Goal: Navigation & Orientation: Understand site structure

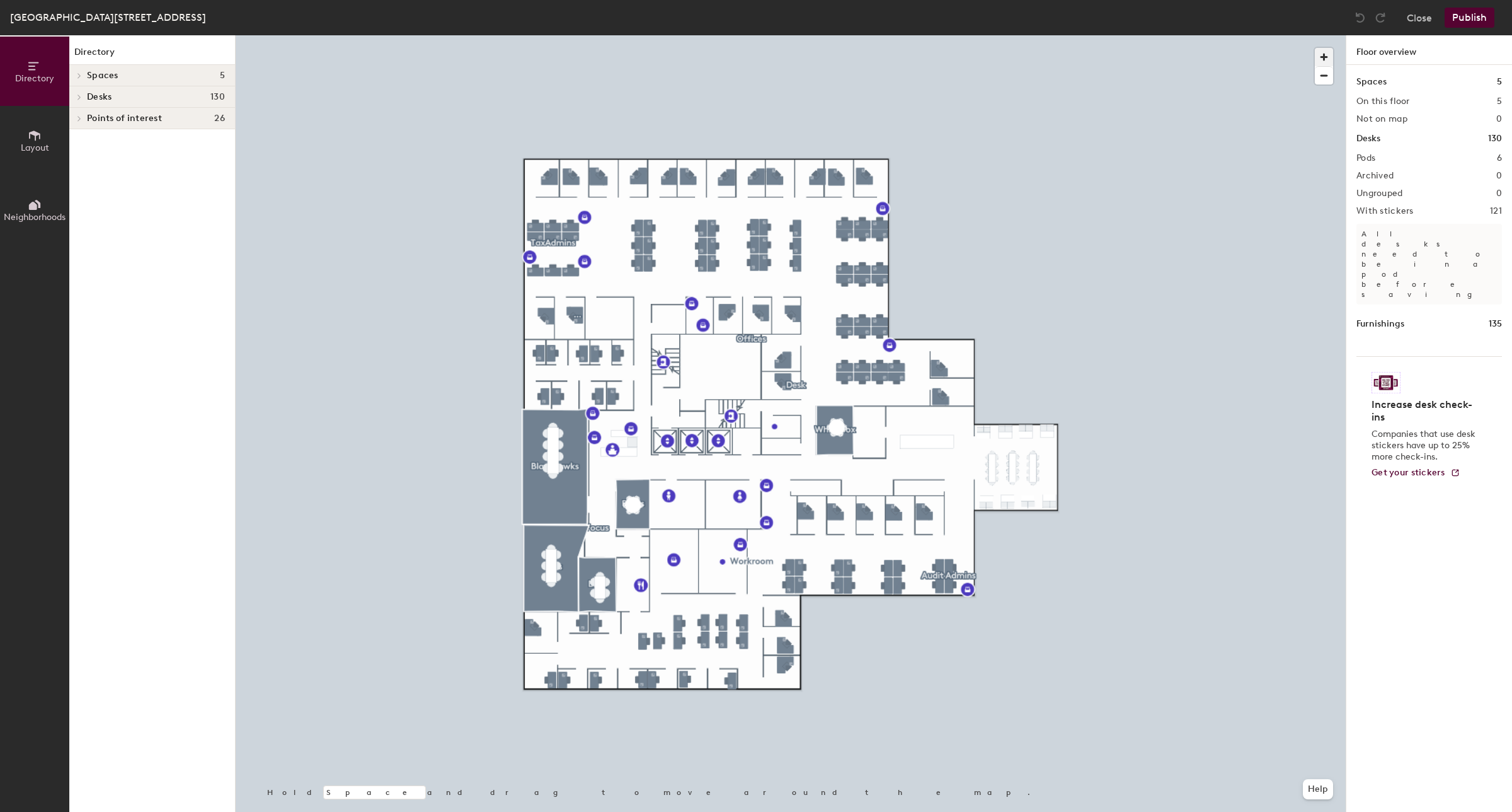
click at [1323, 57] on span "button" at bounding box center [1323, 57] width 18 height 18
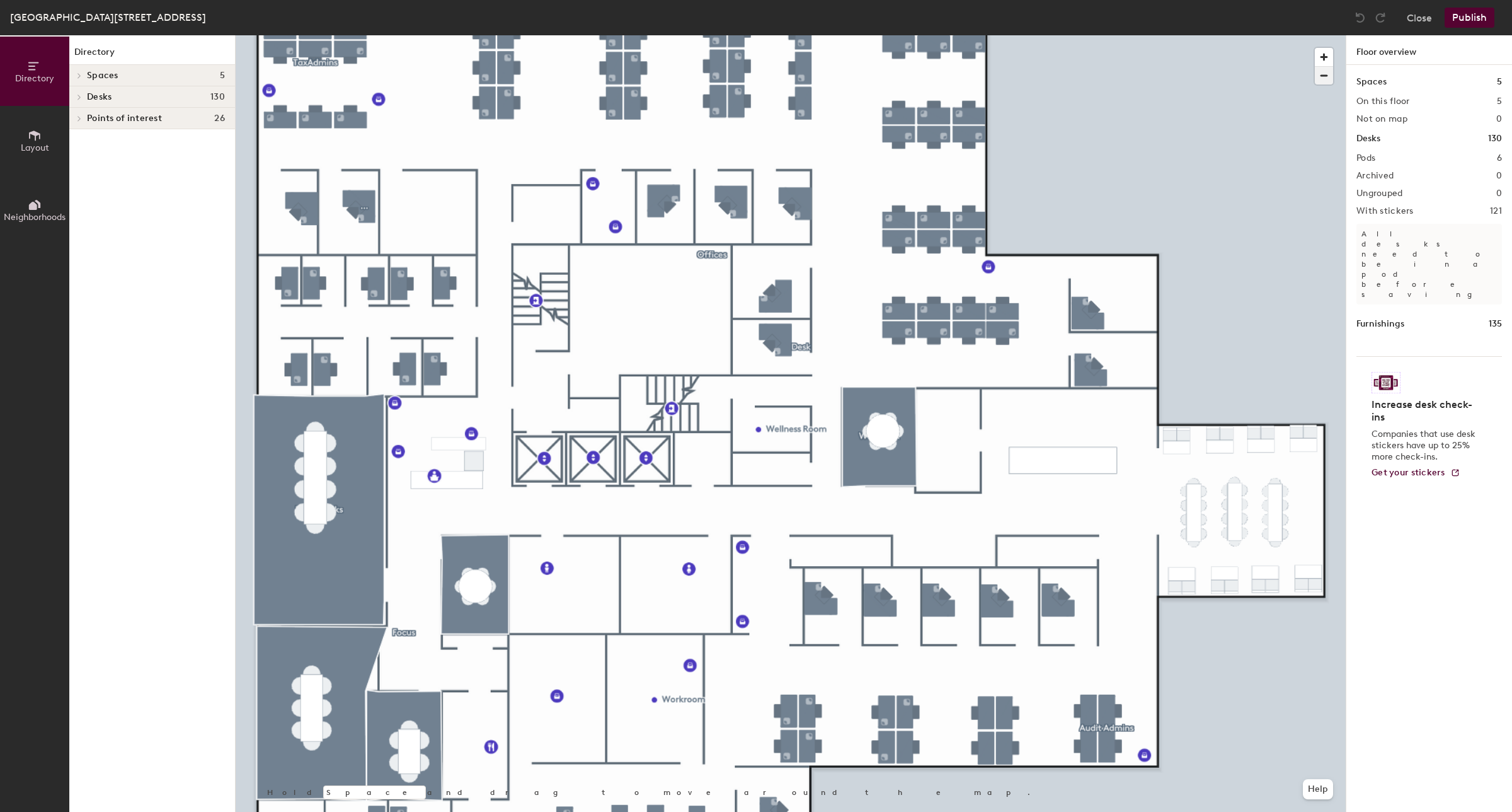
click at [1325, 78] on span "button" at bounding box center [1323, 75] width 18 height 18
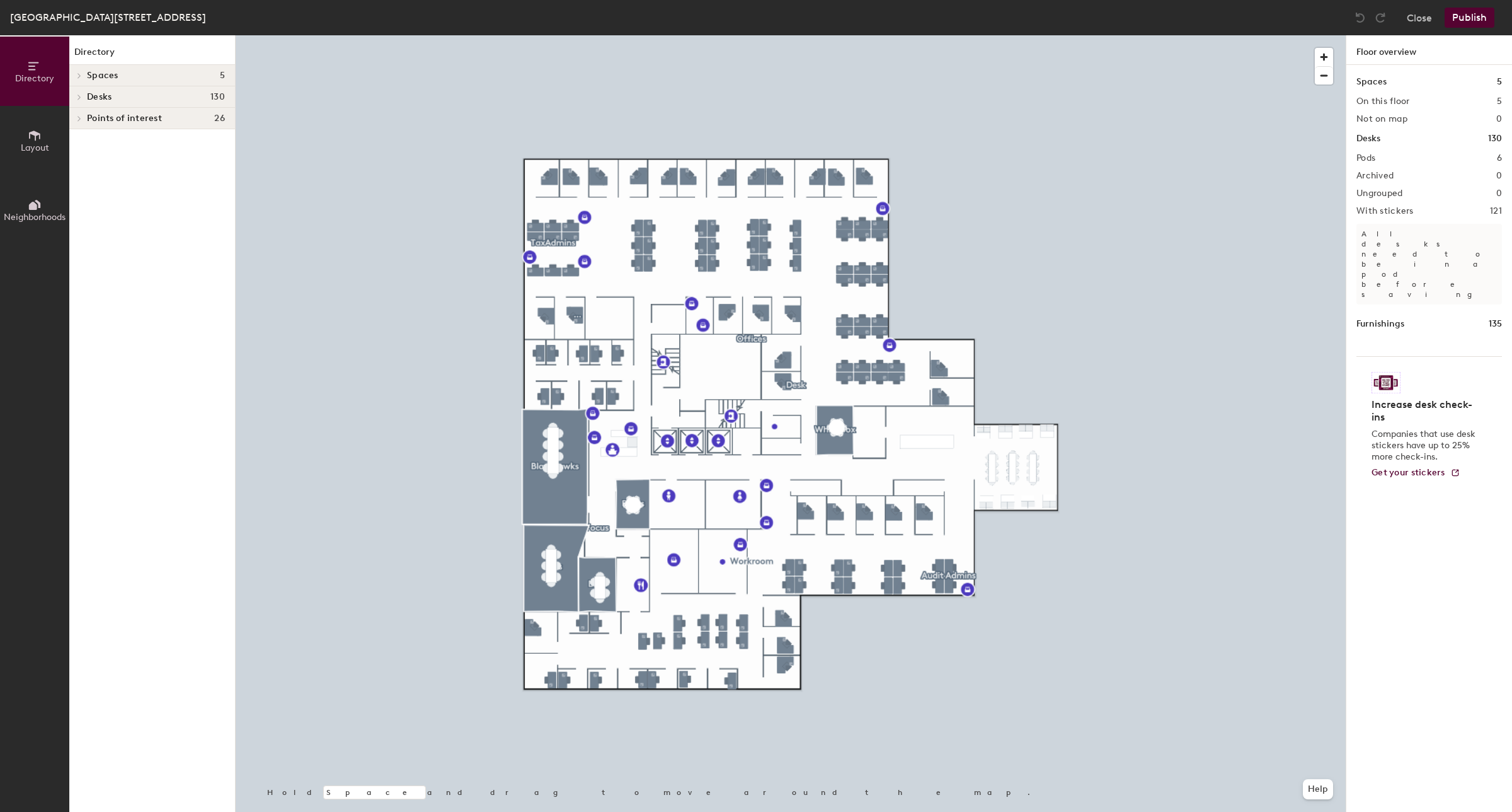
click at [80, 96] on icon at bounding box center [80, 97] width 3 height 5
click at [89, 203] on span "Offices" at bounding box center [102, 205] width 30 height 11
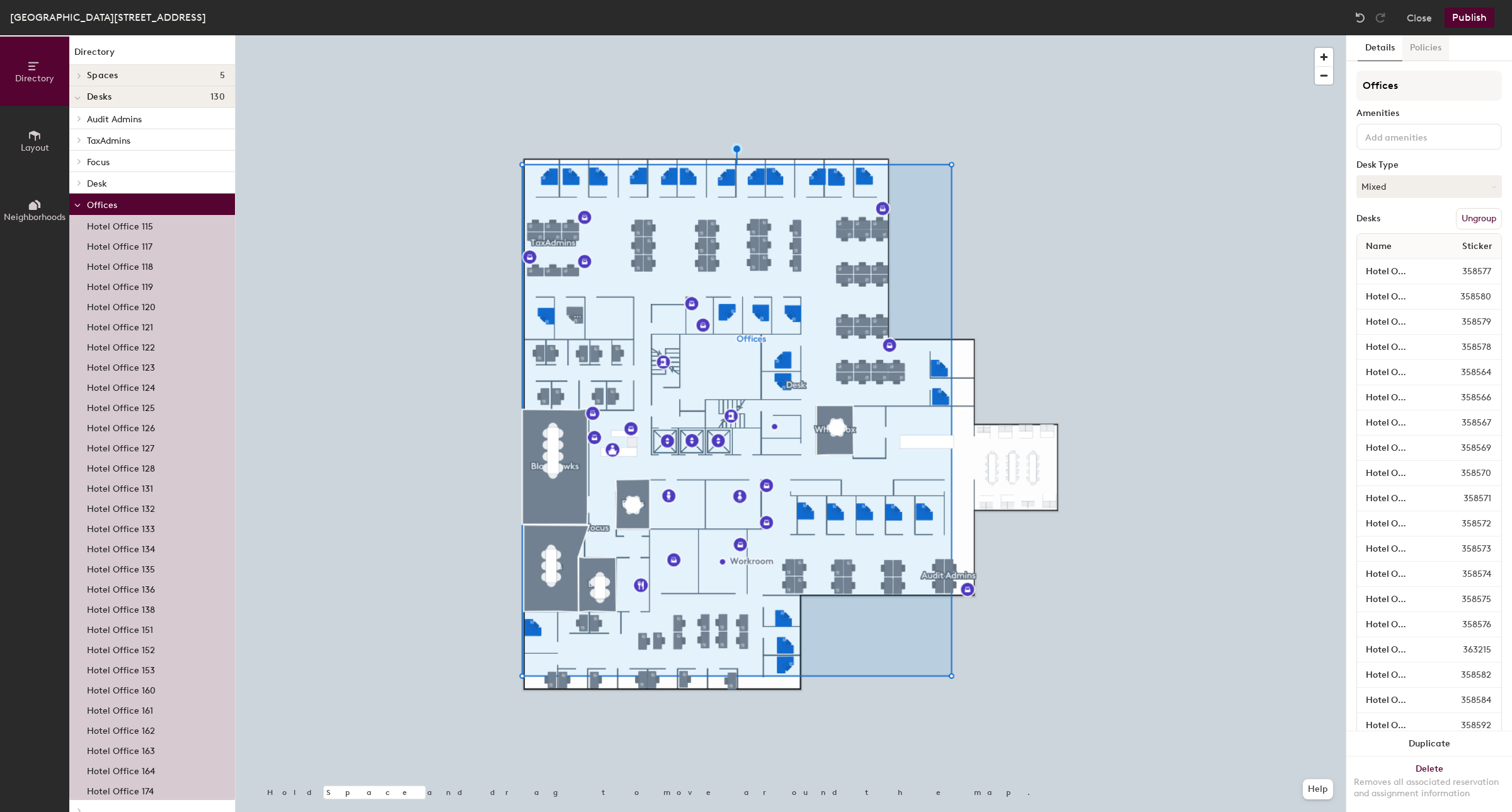
click at [1426, 52] on button "Policies" at bounding box center [1425, 48] width 47 height 26
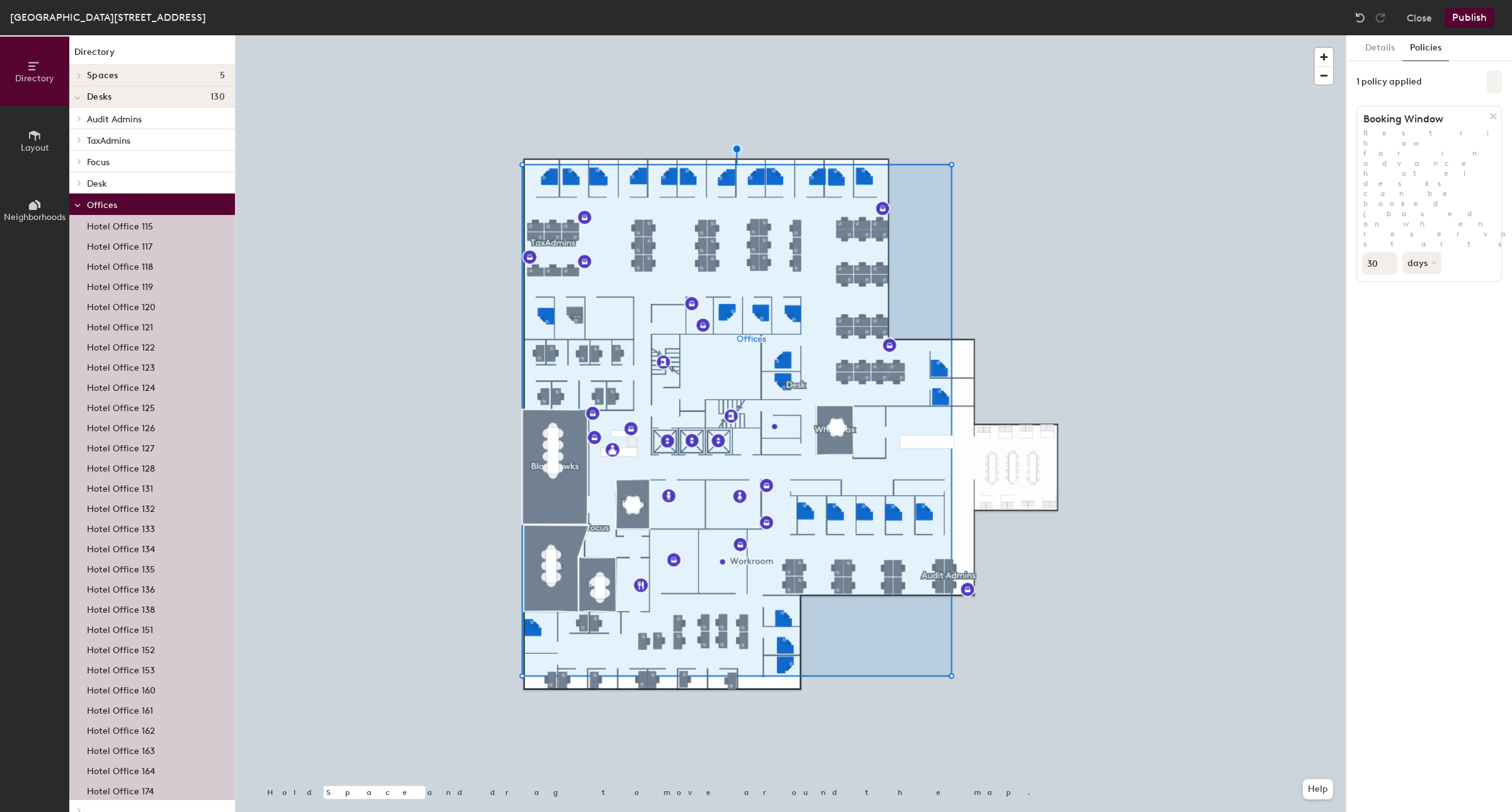
click at [1497, 79] on icon at bounding box center [1494, 82] width 6 height 6
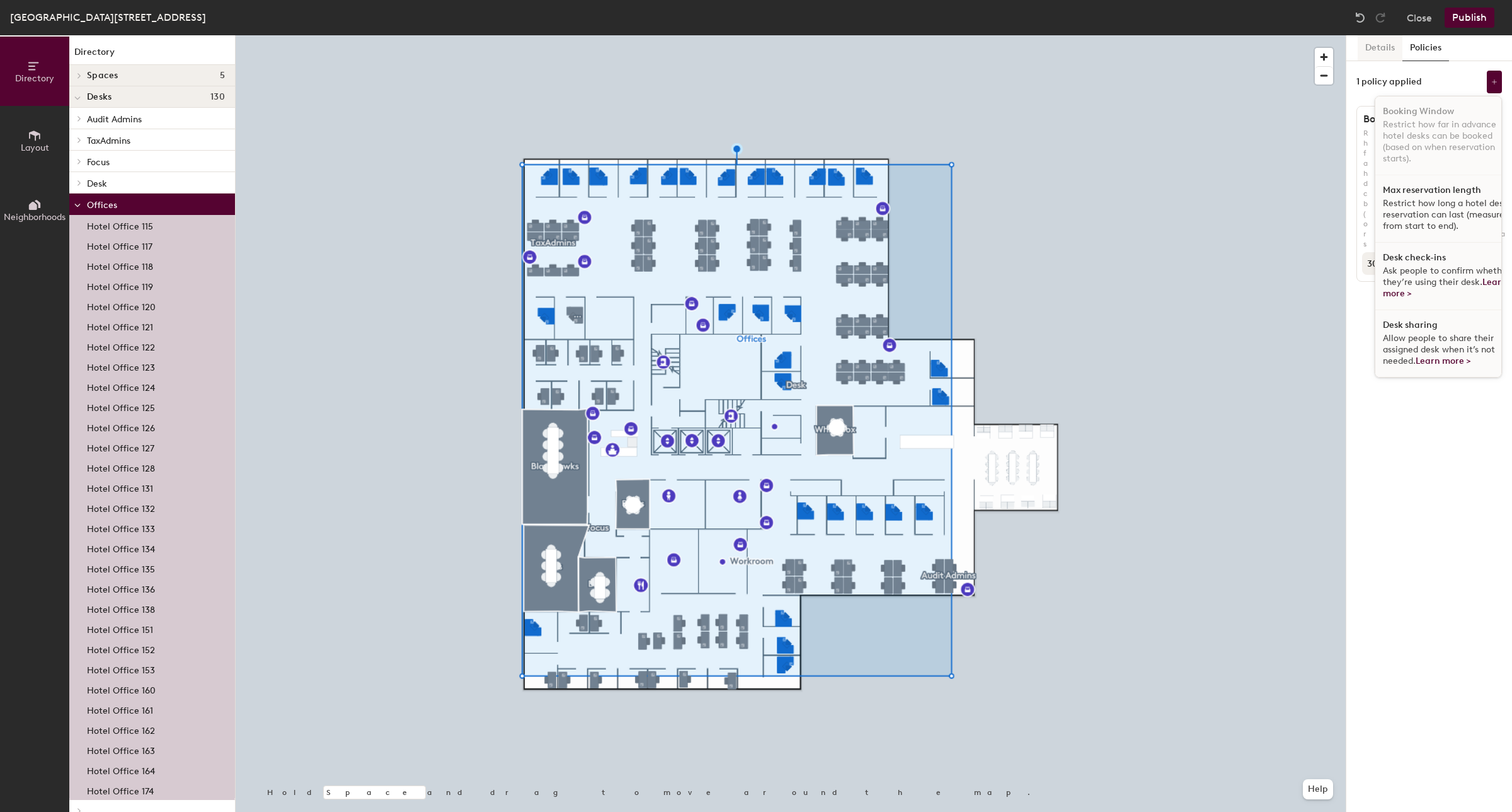
click at [1375, 44] on button "Details" at bounding box center [1380, 48] width 45 height 26
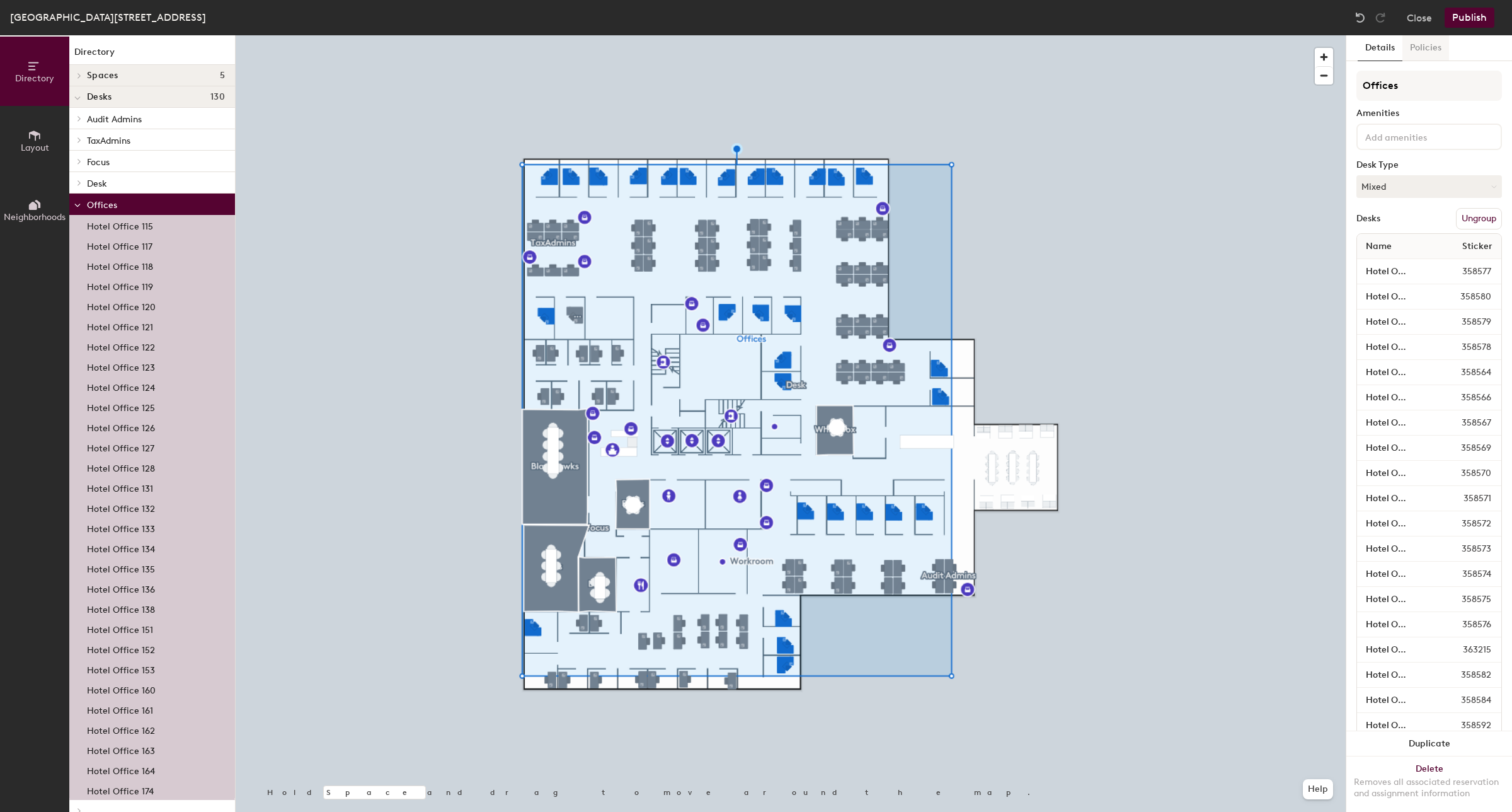
click at [1427, 52] on button "Policies" at bounding box center [1425, 48] width 47 height 26
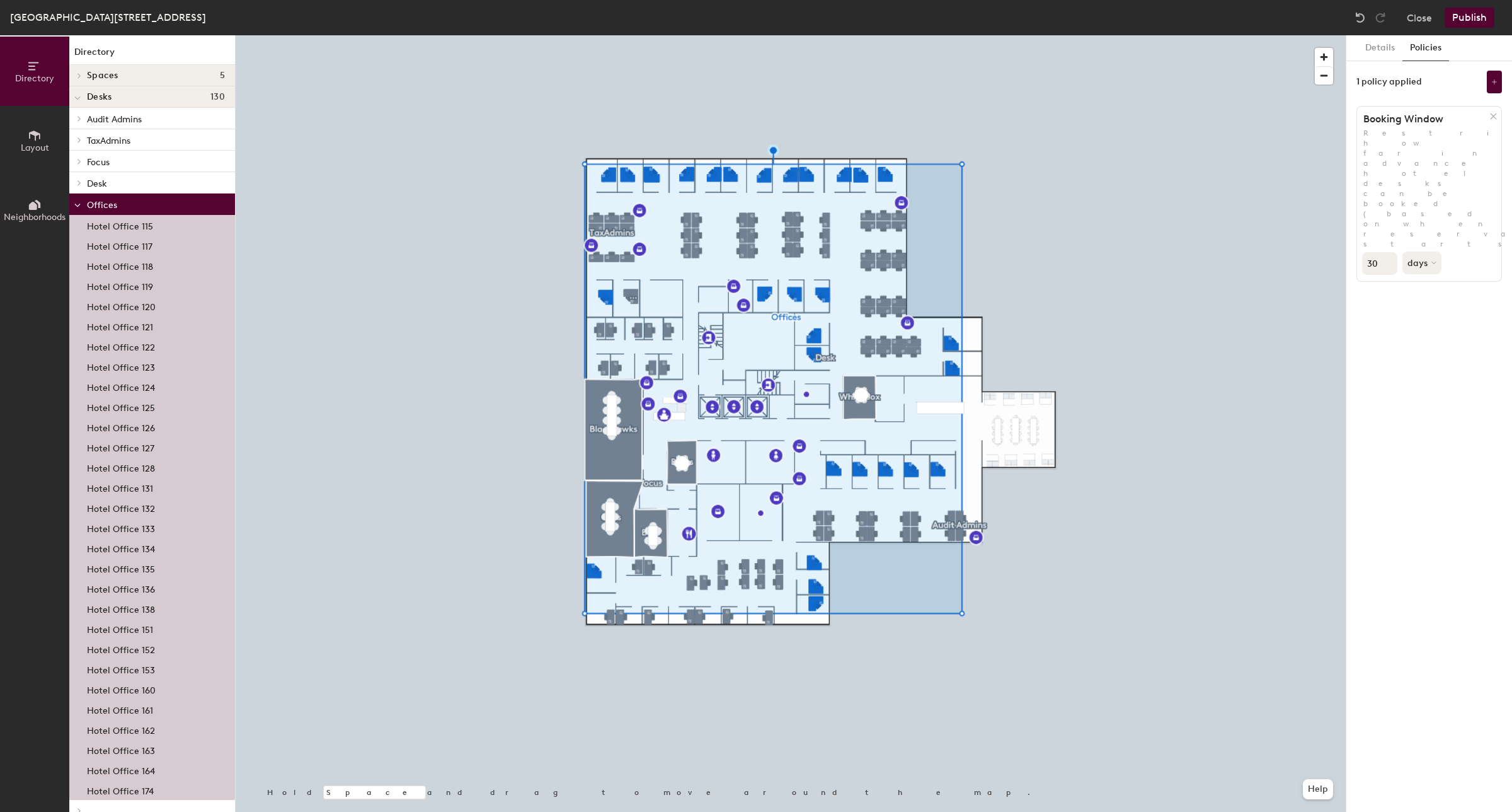
click at [104, 202] on span "Offices" at bounding box center [102, 205] width 30 height 11
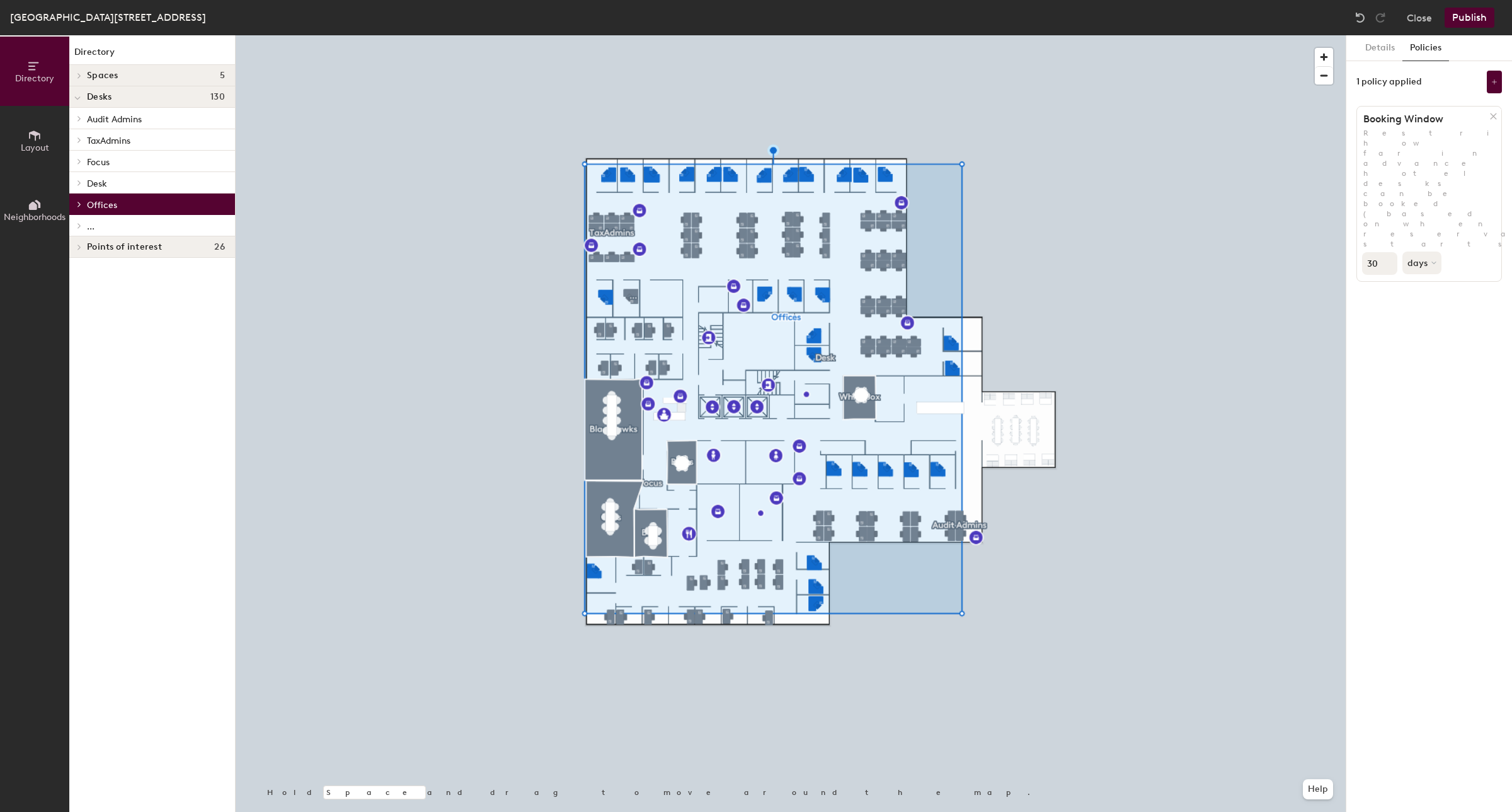
drag, startPoint x: 104, startPoint y: 202, endPoint x: 85, endPoint y: 203, distance: 19.0
click at [85, 203] on div at bounding box center [78, 204] width 14 height 6
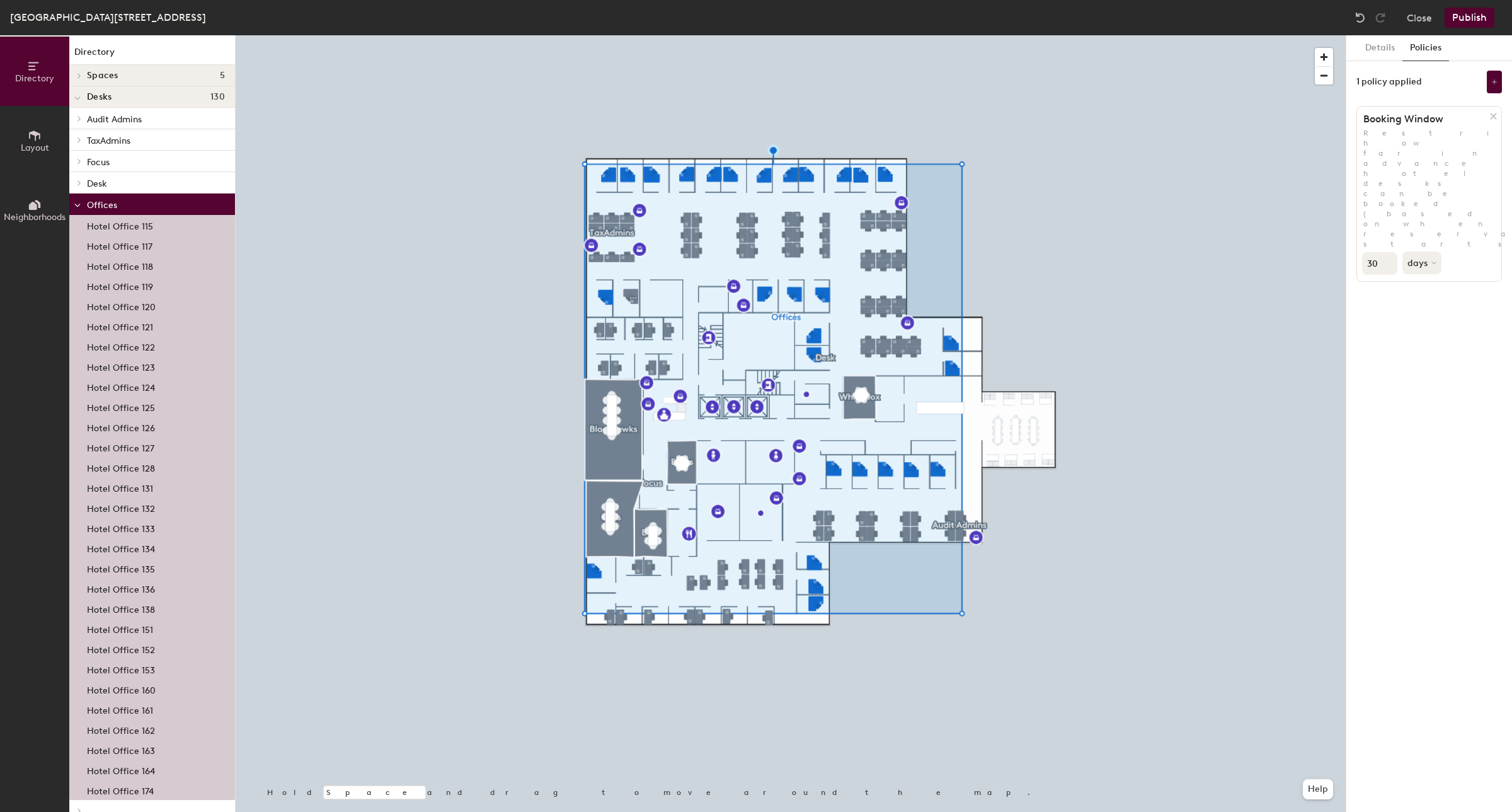
scroll to position [40, 0]
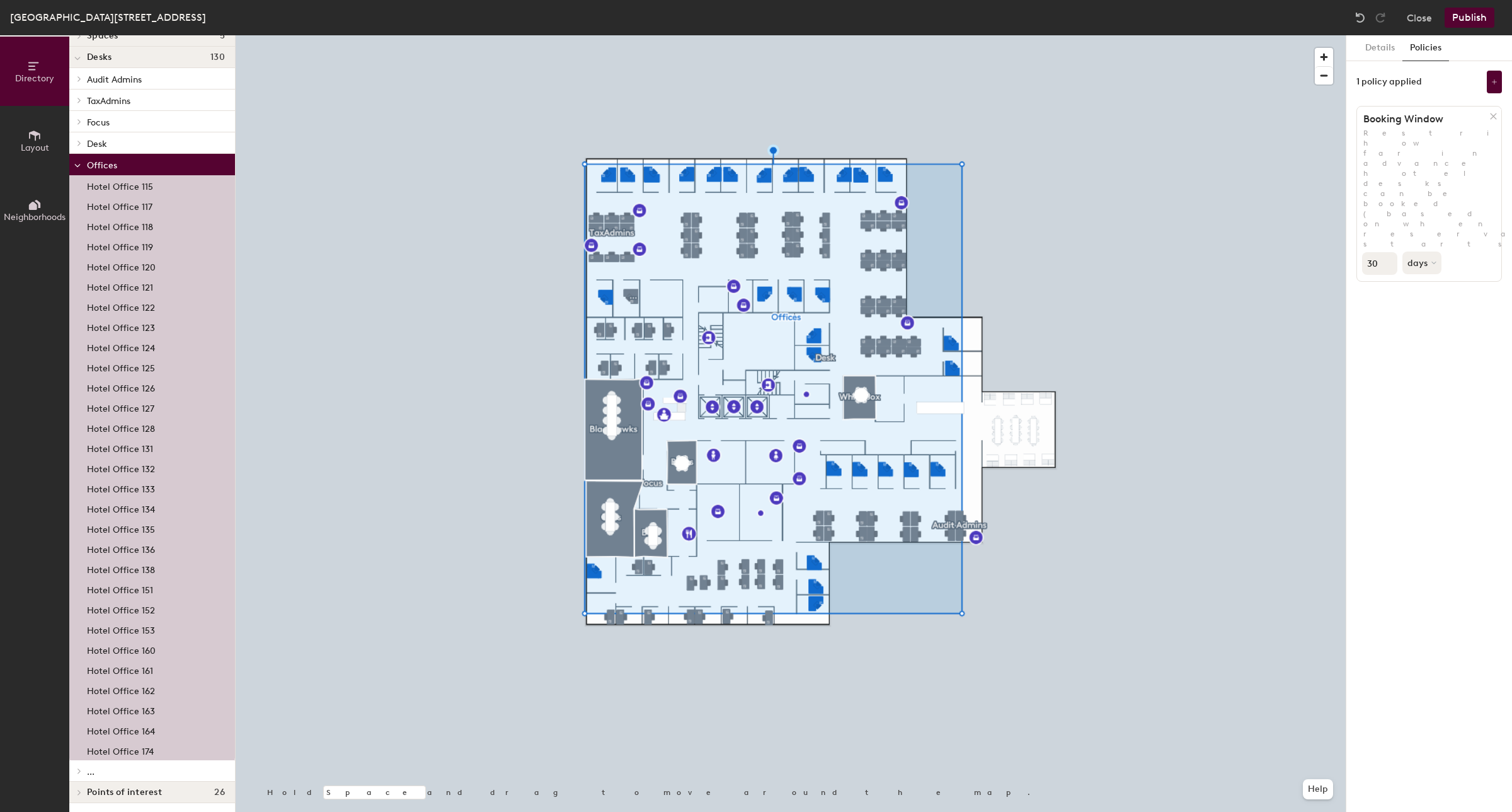
click at [88, 776] on p "..." at bounding box center [156, 770] width 138 height 17
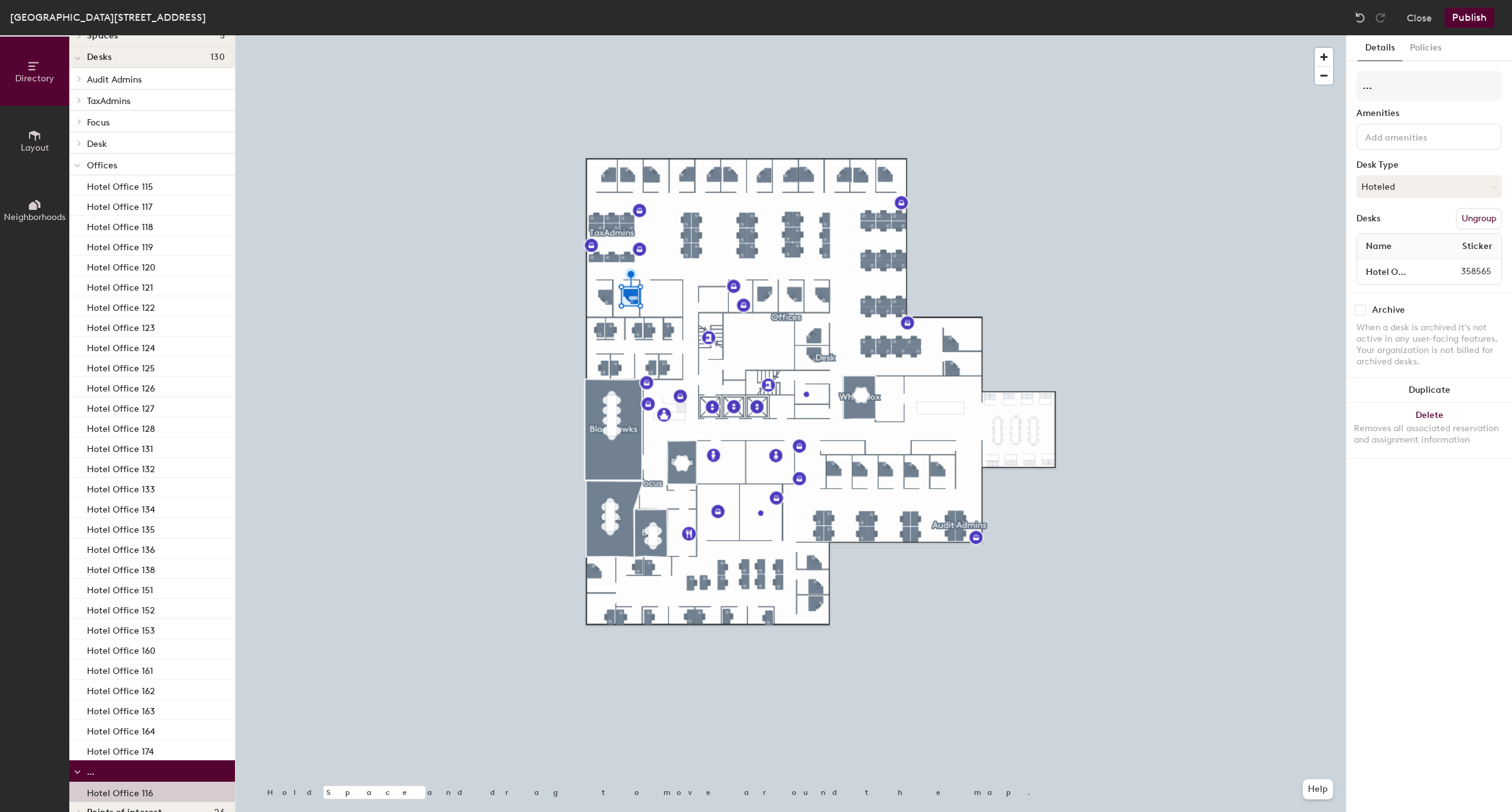
click at [90, 773] on span "..." at bounding box center [91, 772] width 8 height 11
click at [110, 169] on span "Offices" at bounding box center [102, 165] width 30 height 11
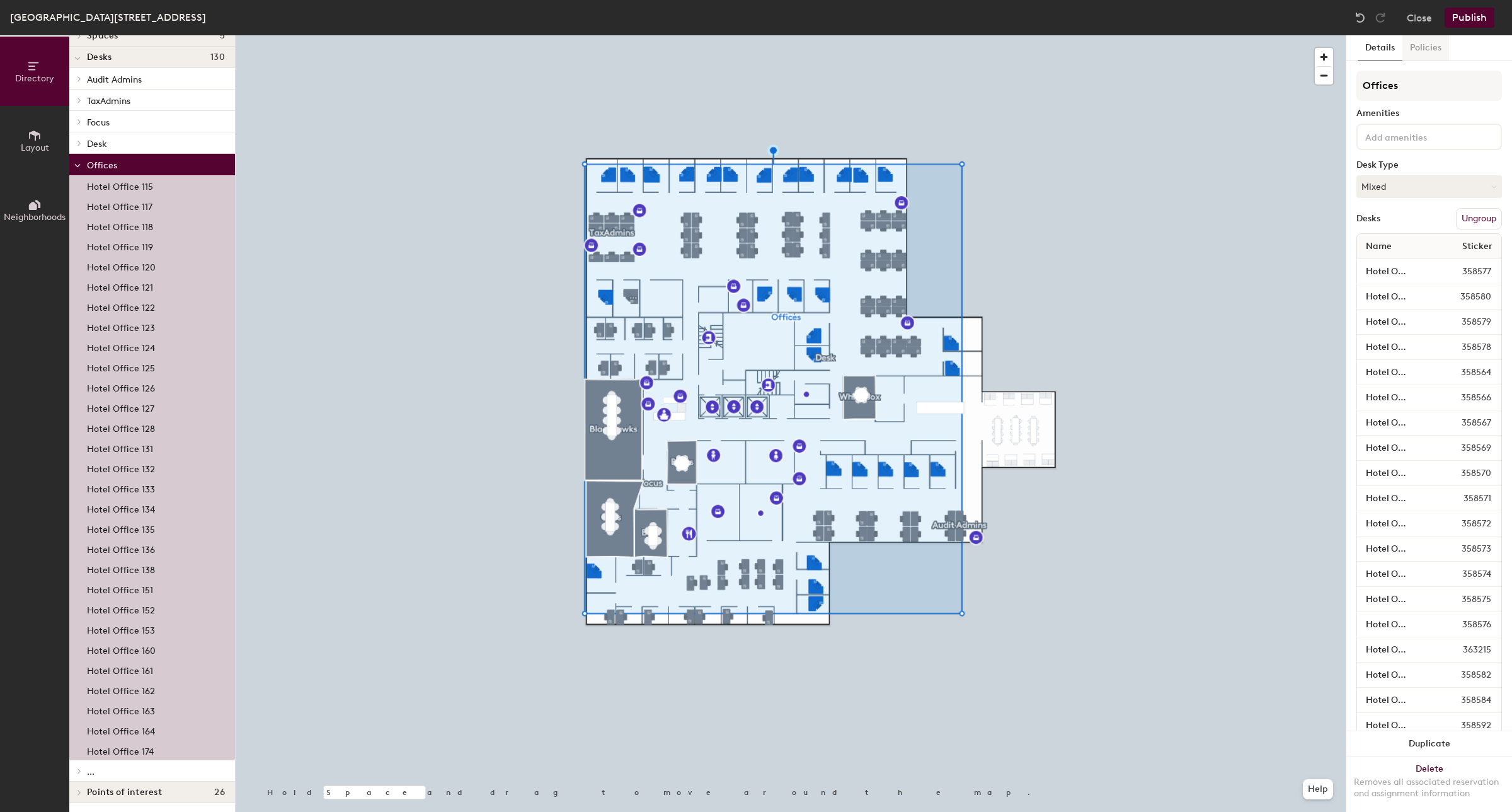
click at [1424, 49] on button "Policies" at bounding box center [1425, 48] width 47 height 26
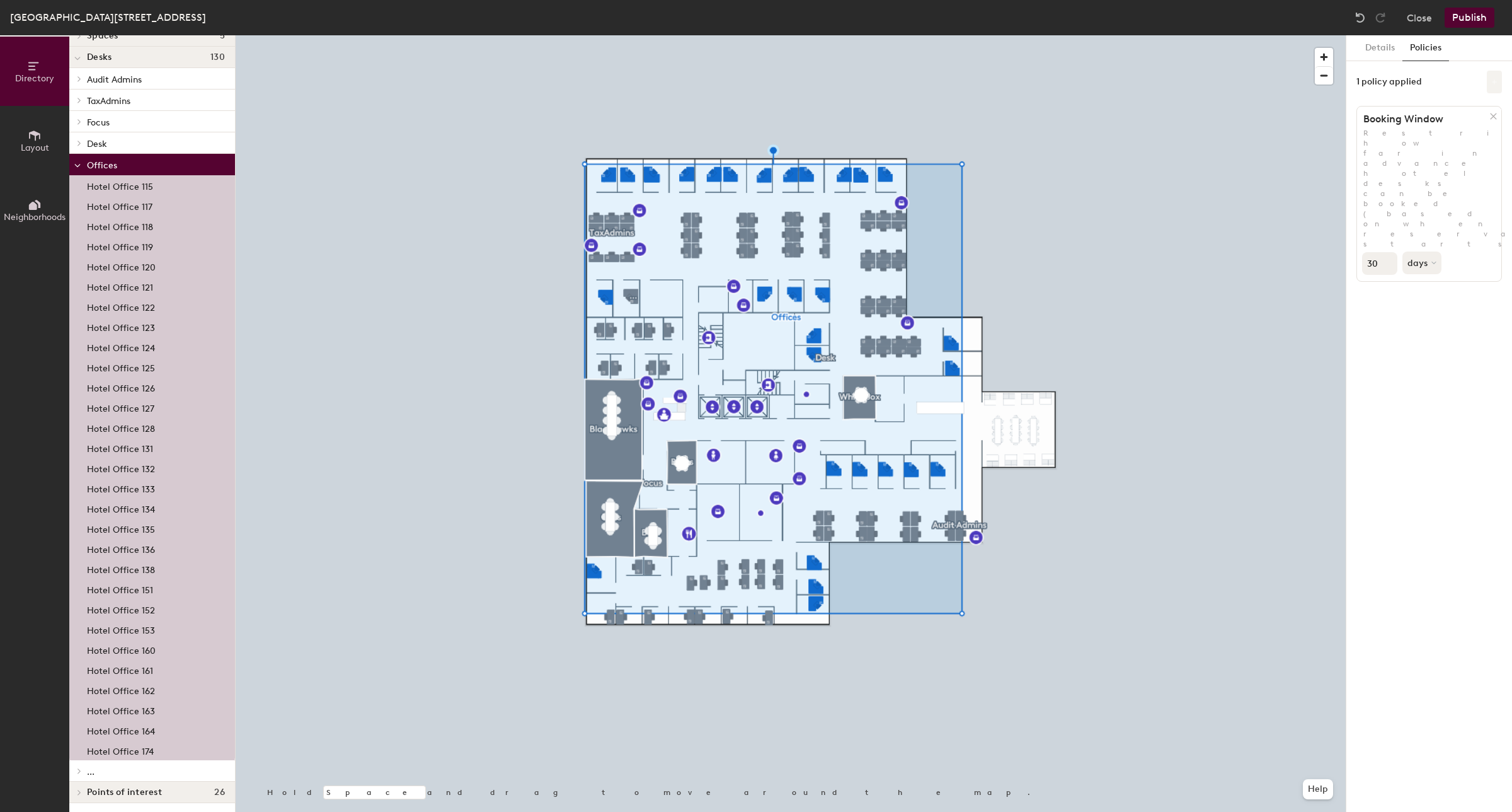
click at [1494, 85] on button at bounding box center [1494, 82] width 15 height 23
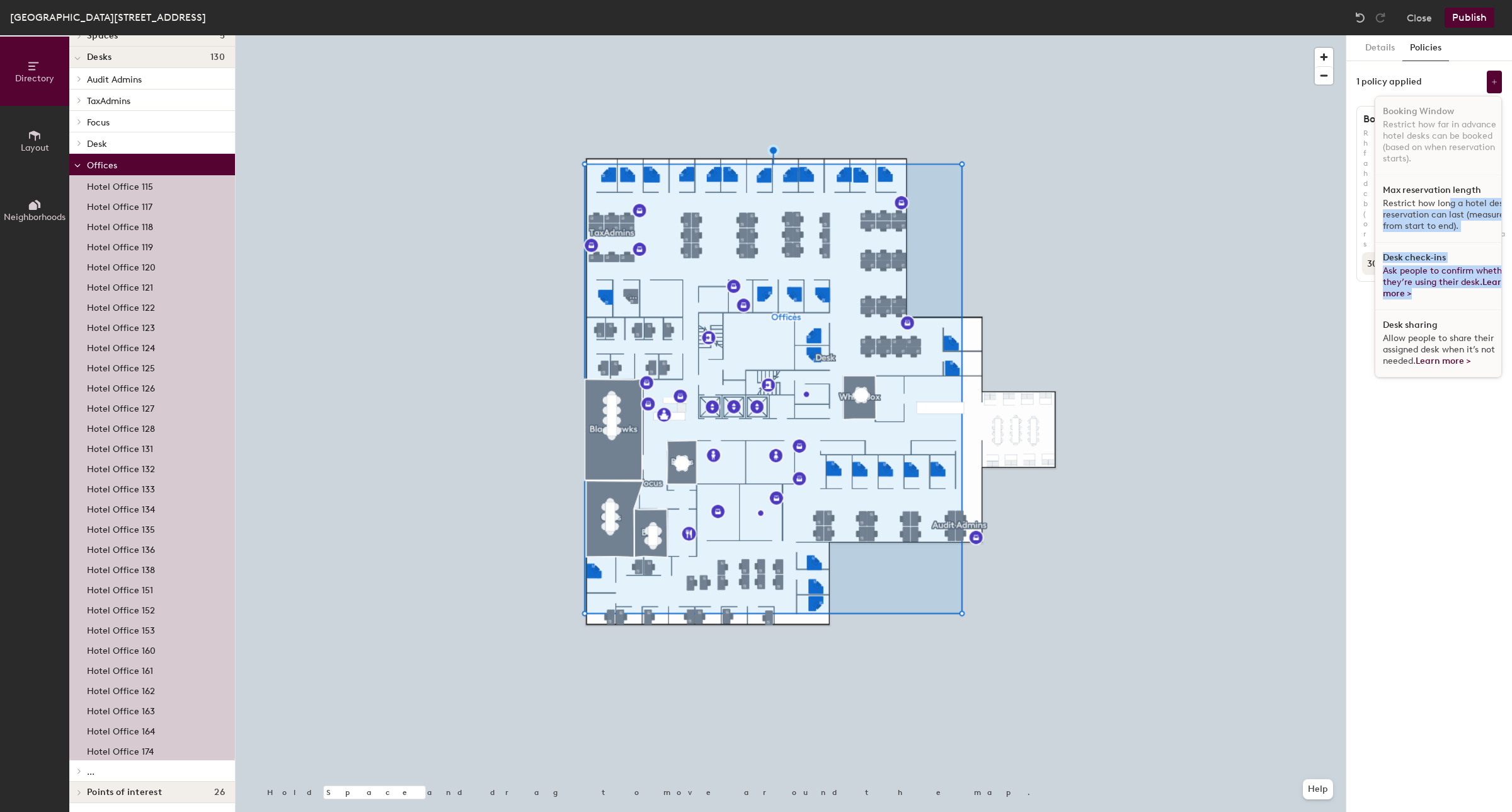
drag, startPoint x: 1439, startPoint y: 203, endPoint x: 1438, endPoint y: 296, distance: 93.0
click at [1438, 296] on ul "Booking Window Restrict how far in advance hotel desks can be booked (based on …" at bounding box center [1438, 236] width 126 height 280
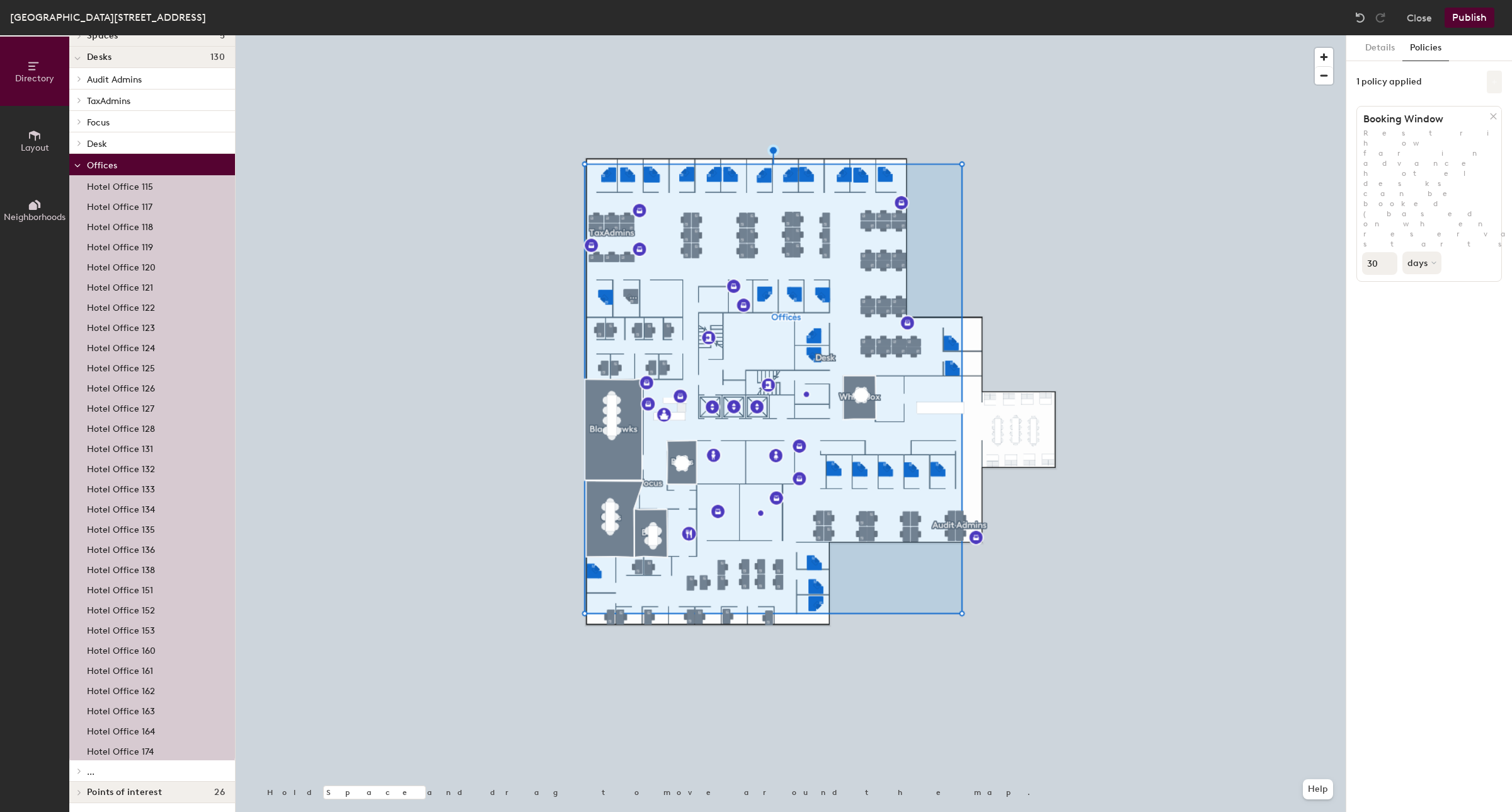
click at [1492, 90] on button at bounding box center [1494, 82] width 15 height 23
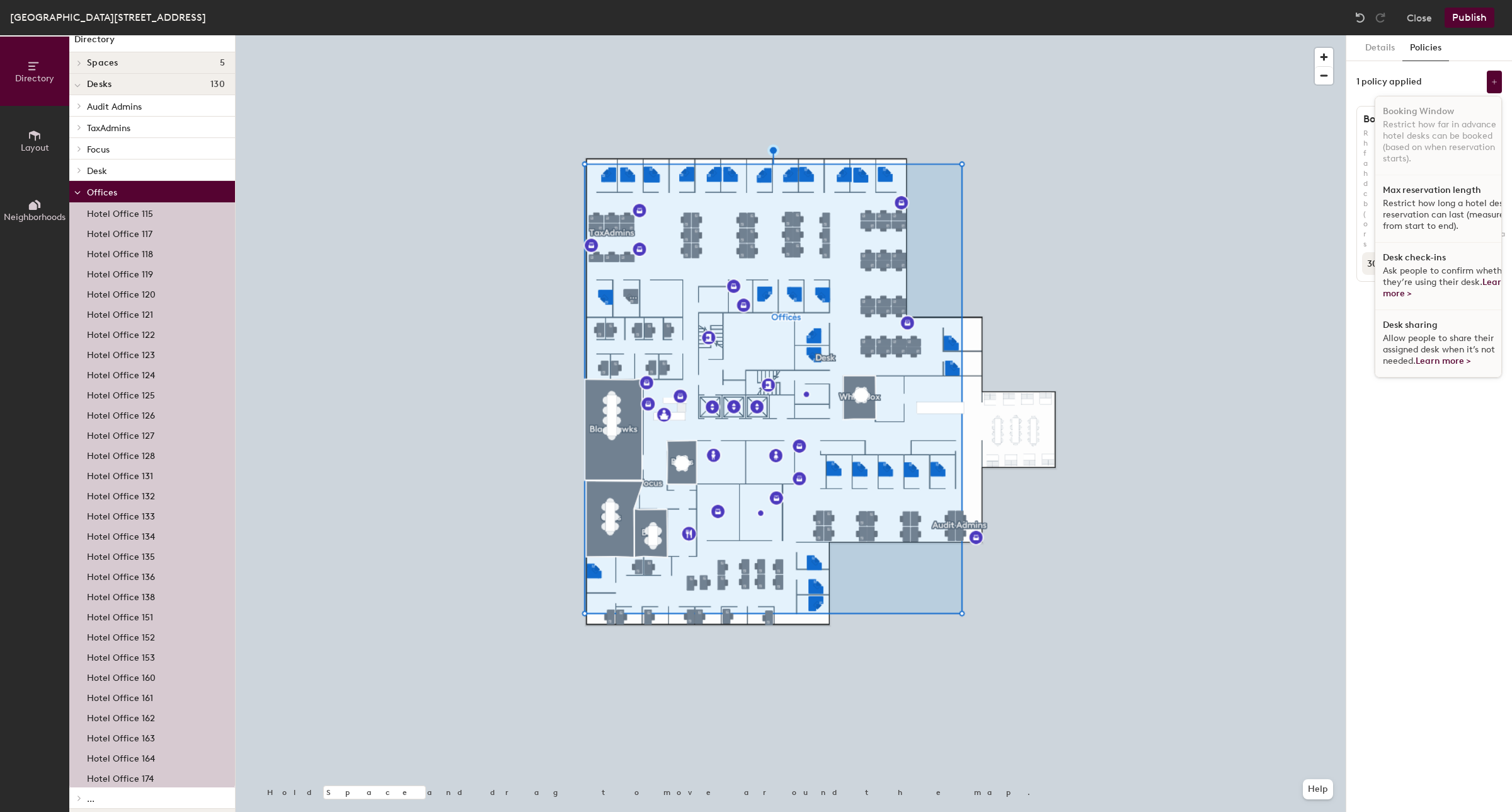
scroll to position [0, 0]
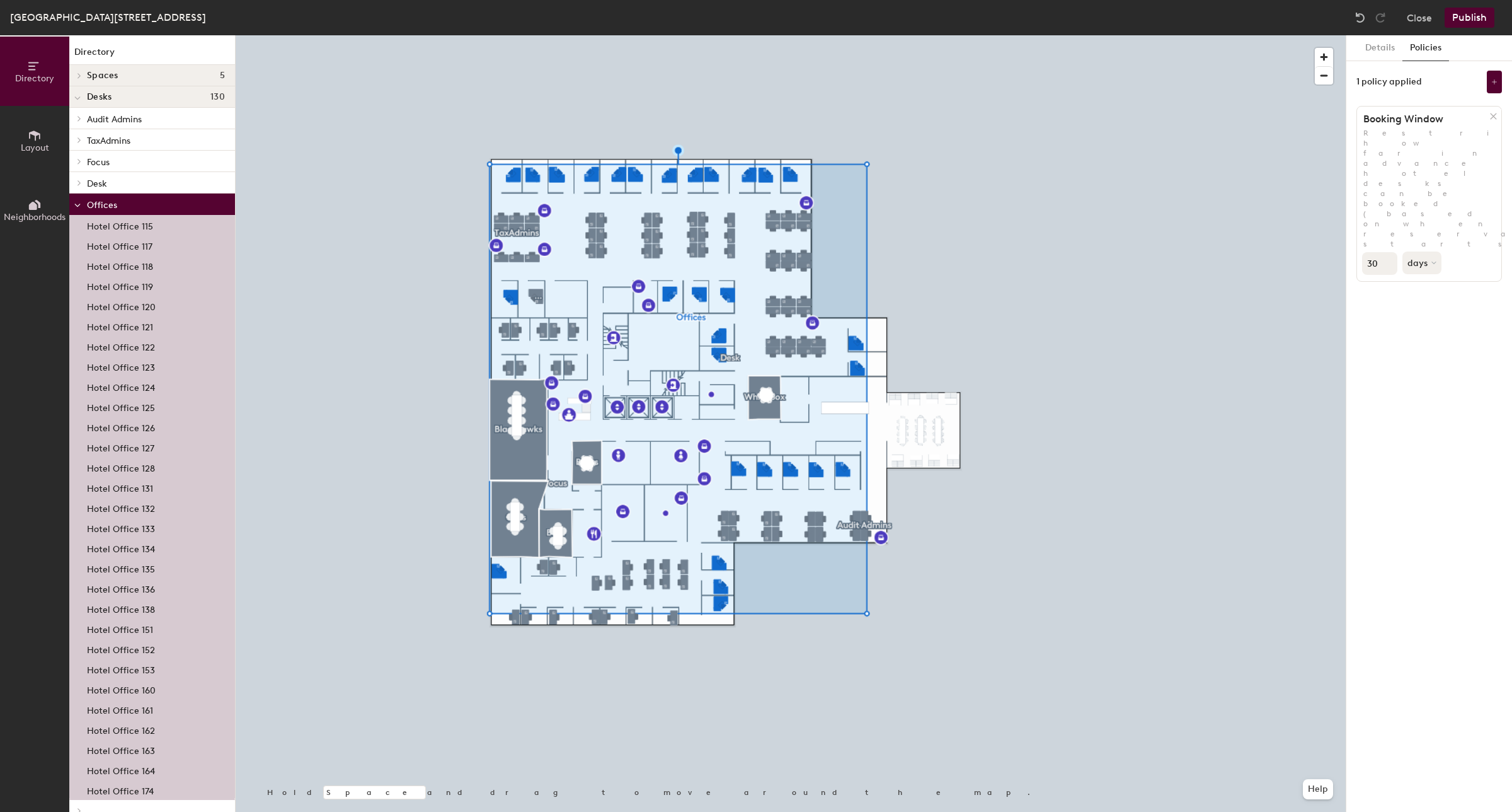
click at [105, 50] on h1 "Directory" at bounding box center [152, 55] width 166 height 19
click at [29, 121] on button "Layout" at bounding box center [34, 140] width 69 height 69
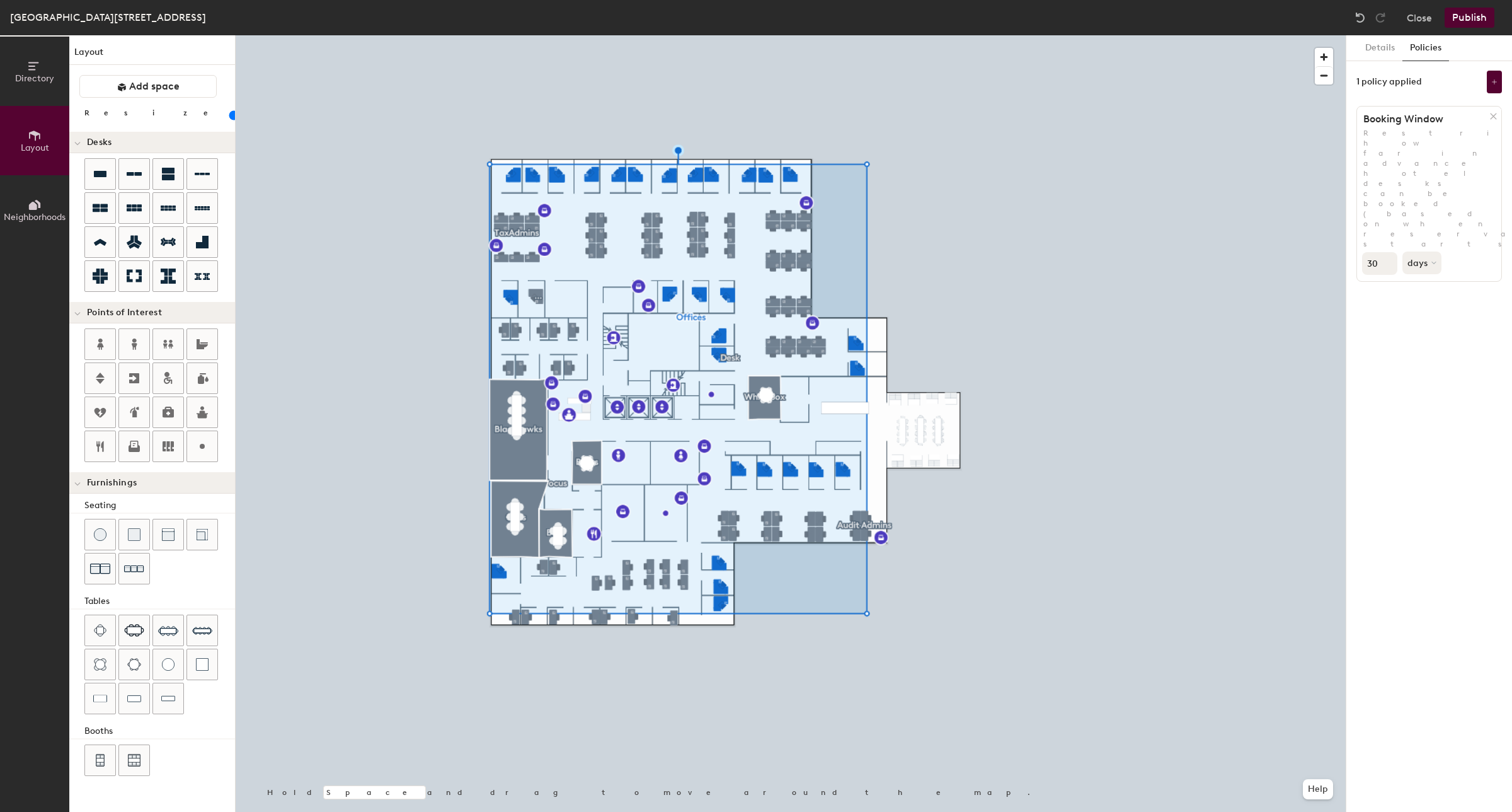
click at [19, 195] on button "Neighborhoods" at bounding box center [34, 210] width 69 height 69
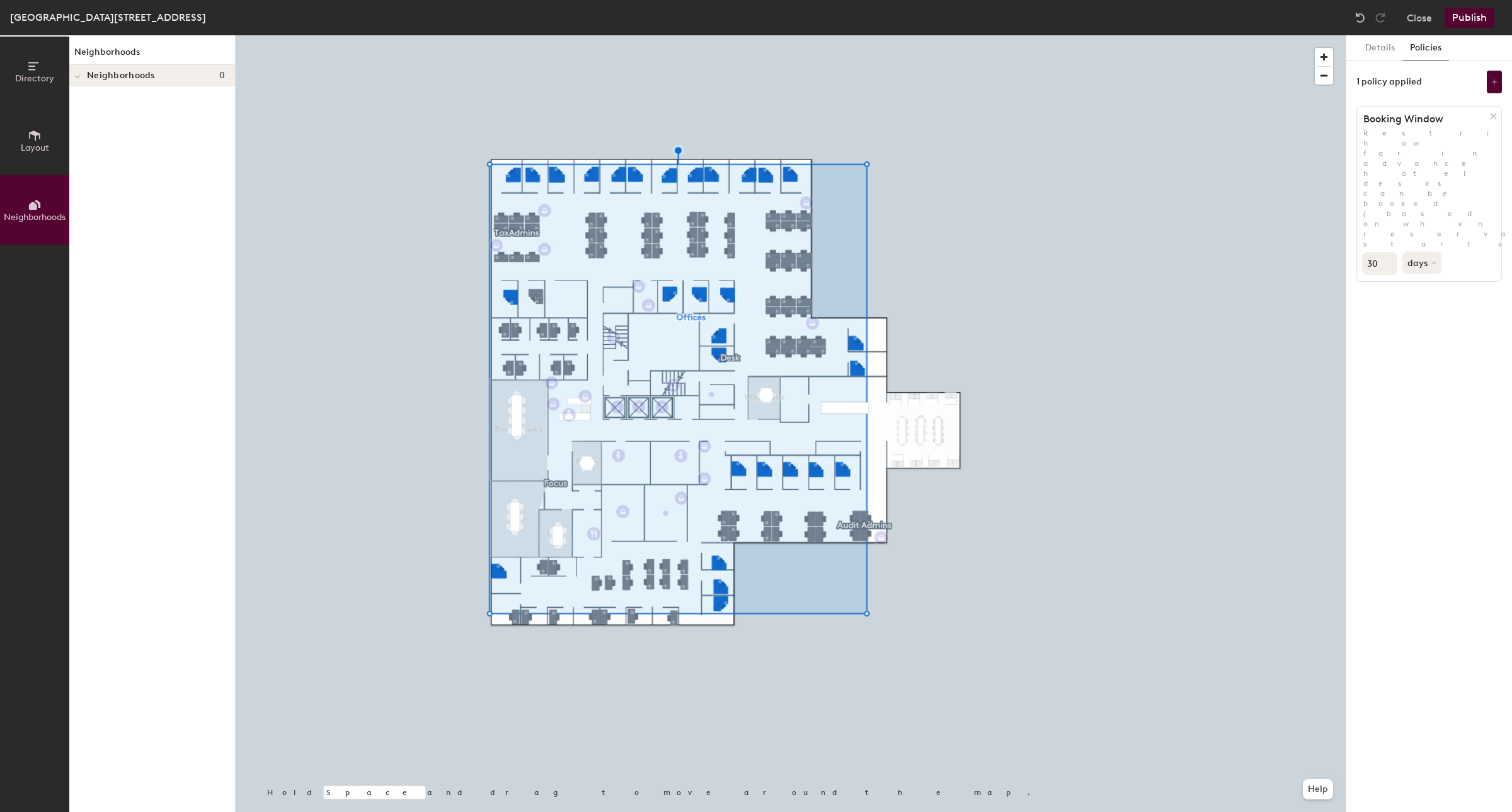
click at [30, 67] on icon at bounding box center [34, 65] width 14 height 14
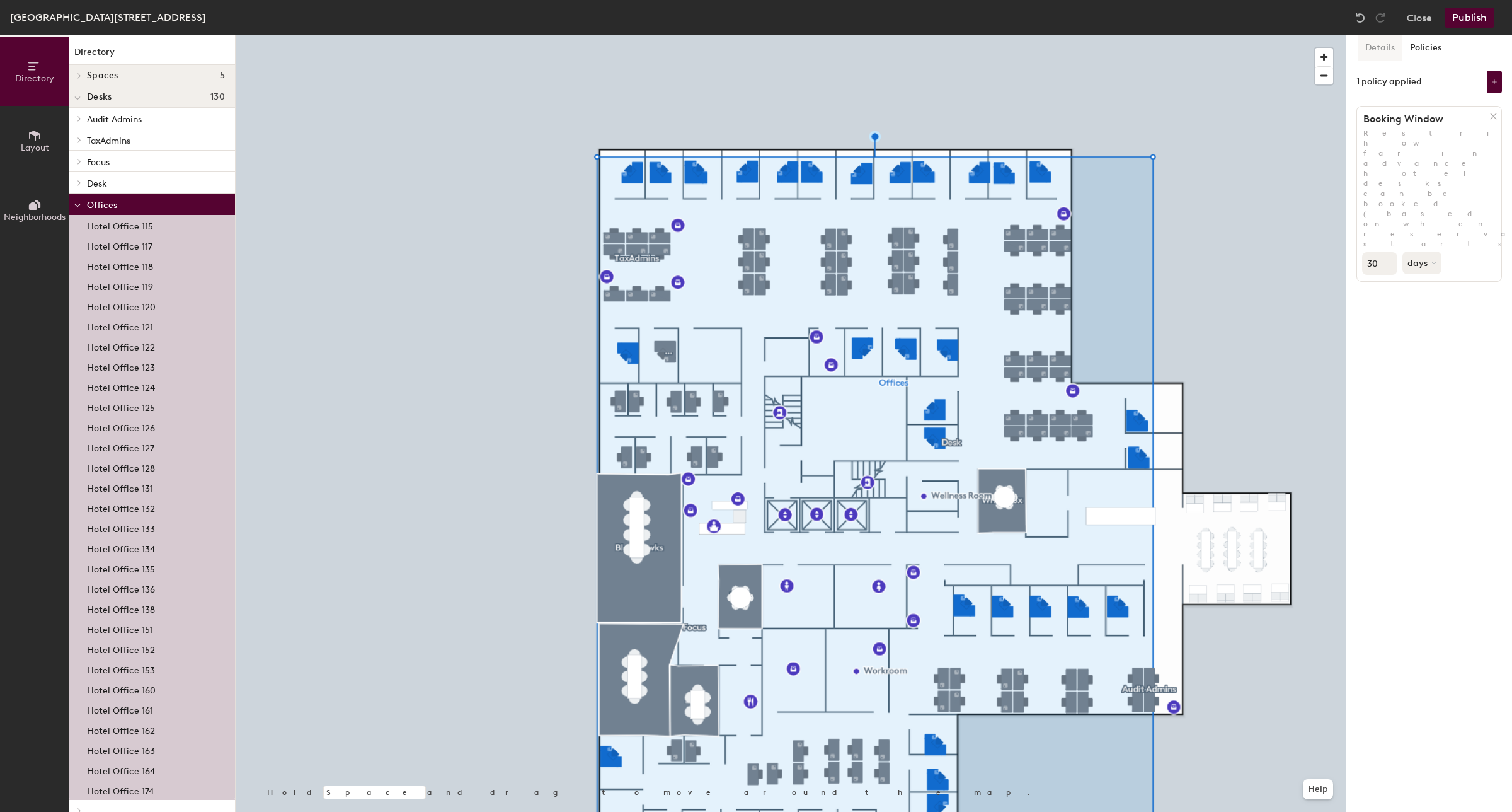
click at [1376, 51] on button "Details" at bounding box center [1380, 48] width 45 height 26
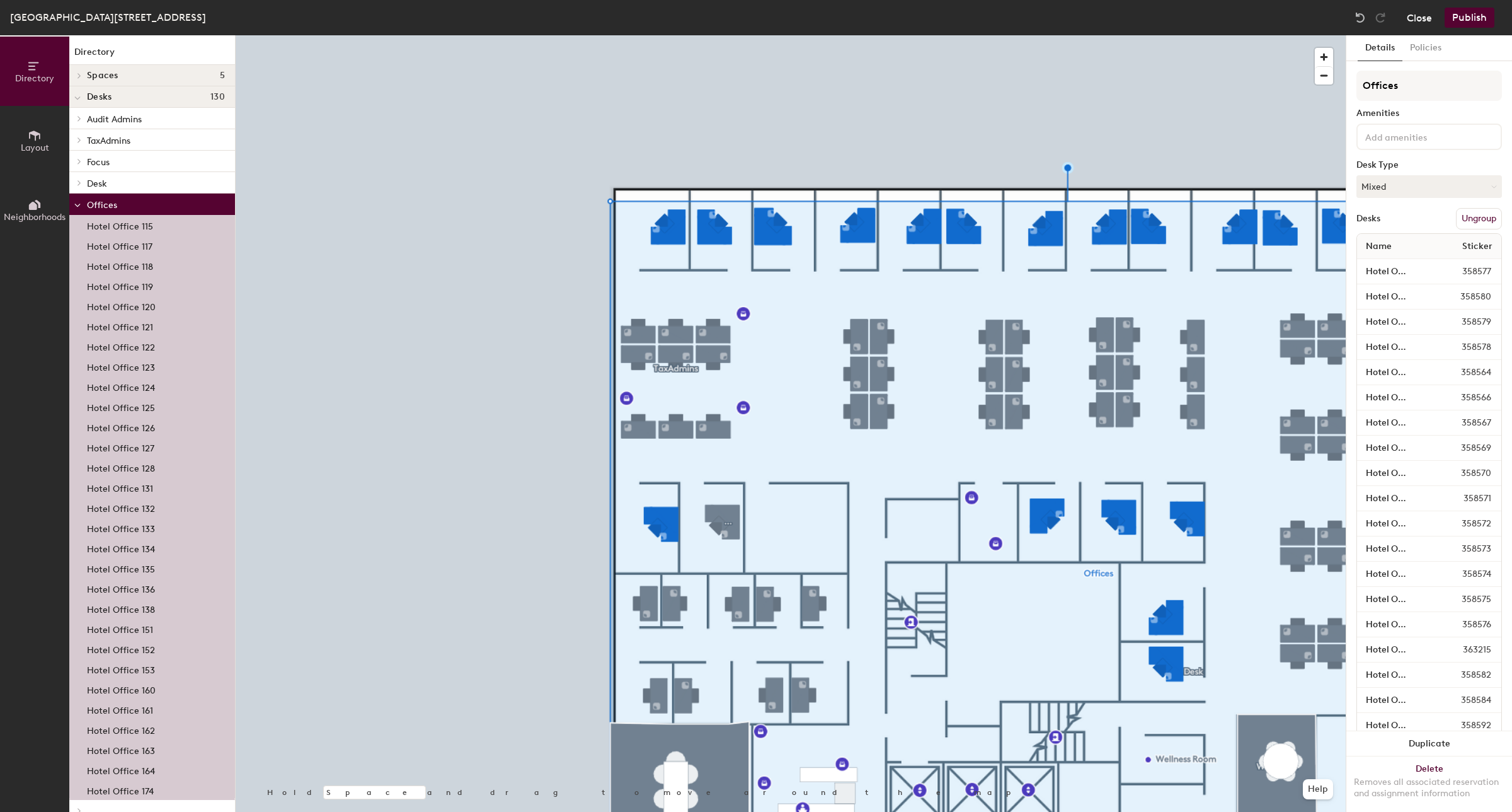
click at [1421, 19] on button "Close" at bounding box center [1419, 18] width 25 height 20
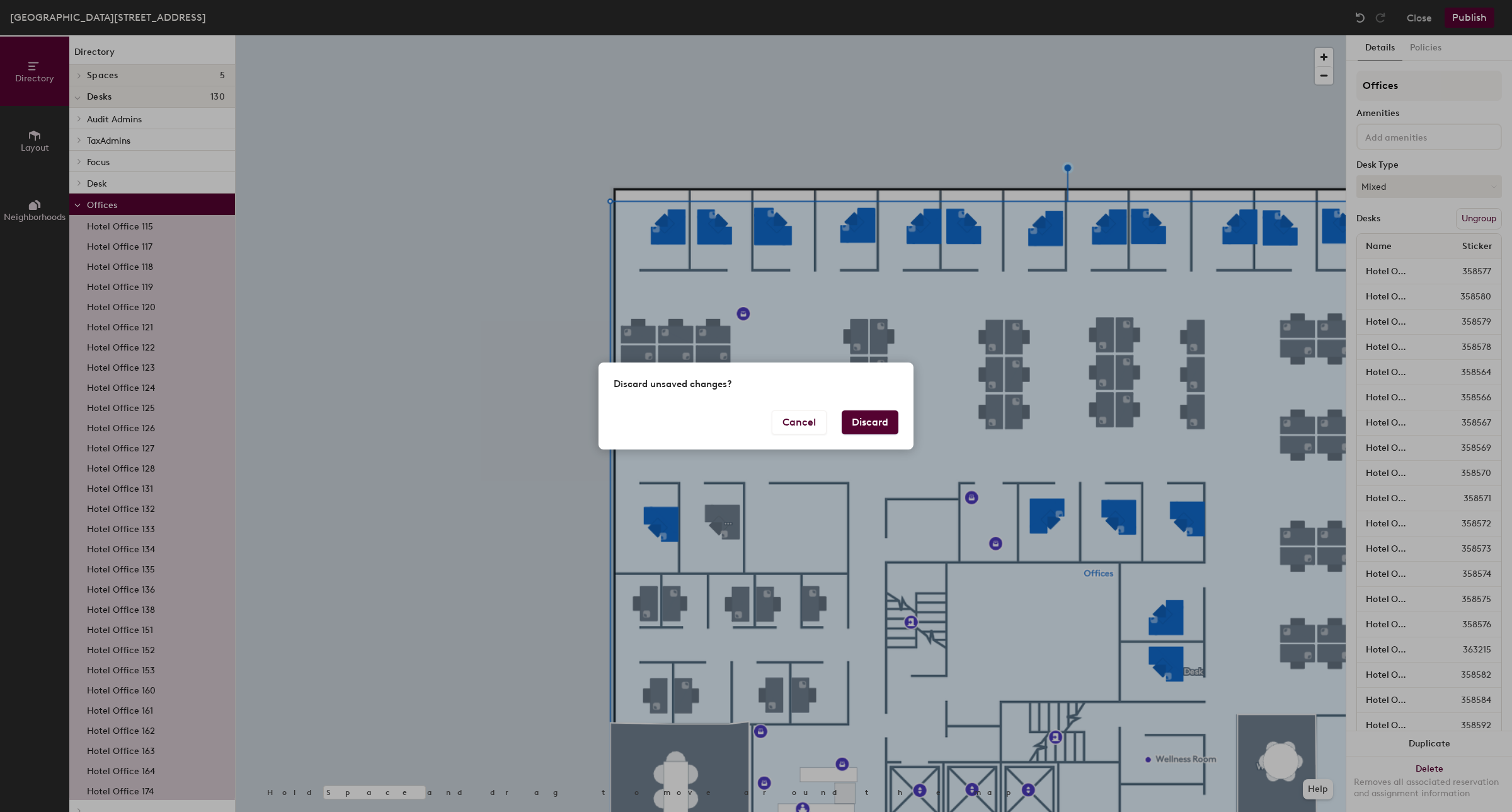
click at [871, 426] on button "Discard" at bounding box center [870, 422] width 57 height 24
